Goal: Find specific page/section: Find specific page/section

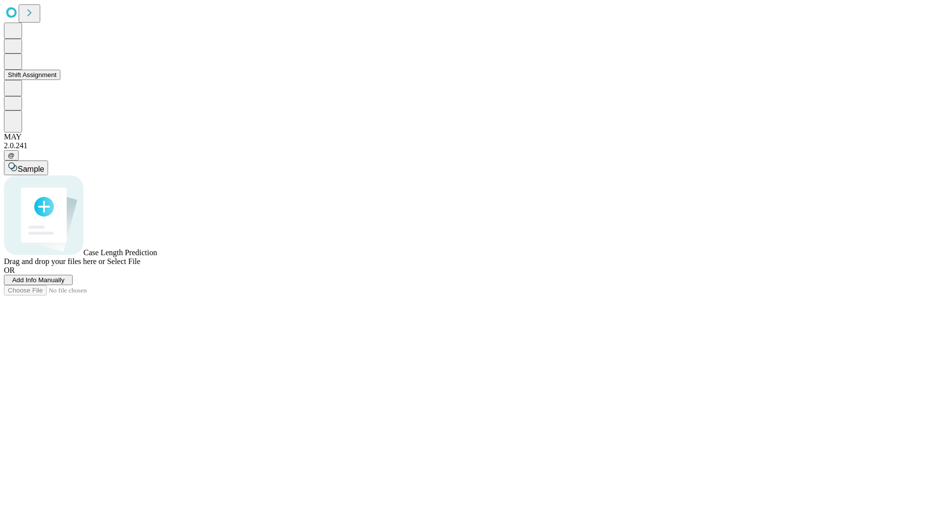
click at [60, 80] on button "Shift Assignment" at bounding box center [32, 75] width 56 height 10
